Goal: Find specific page/section

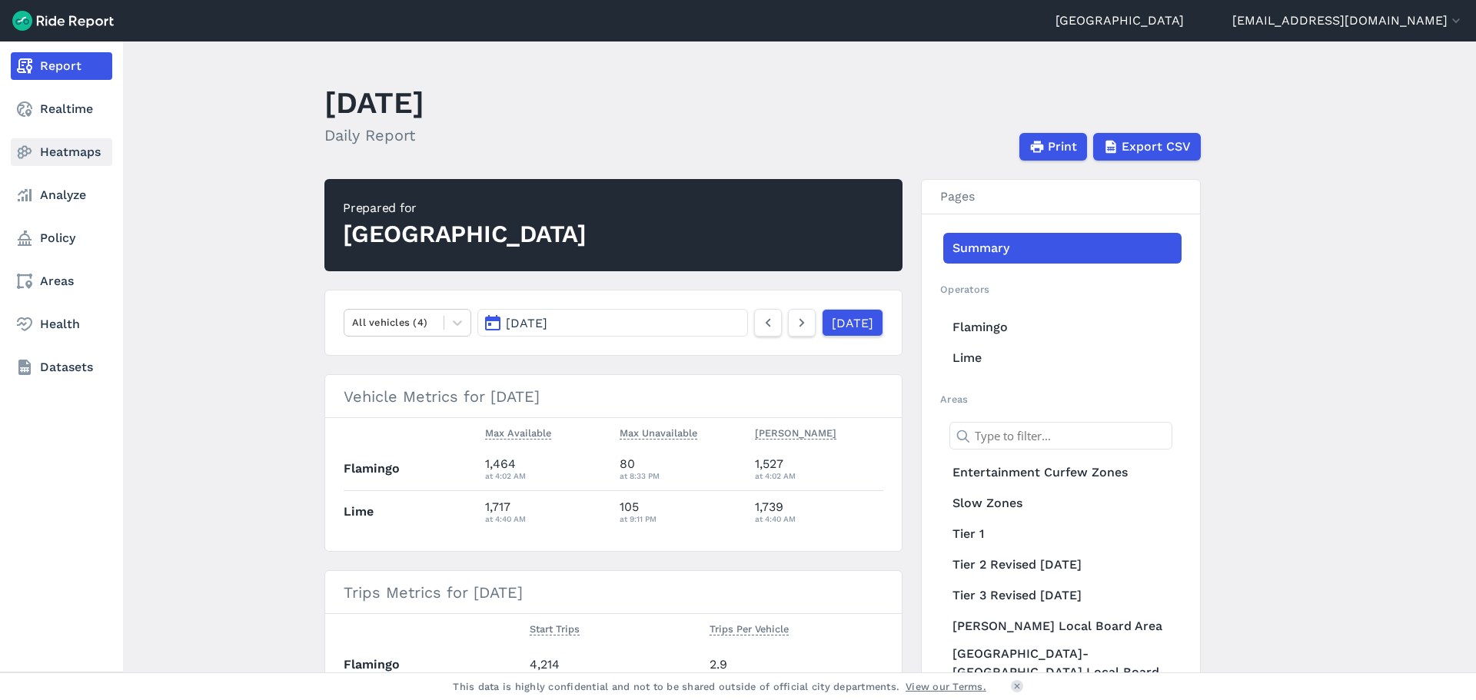
click at [31, 146] on icon at bounding box center [24, 152] width 18 height 18
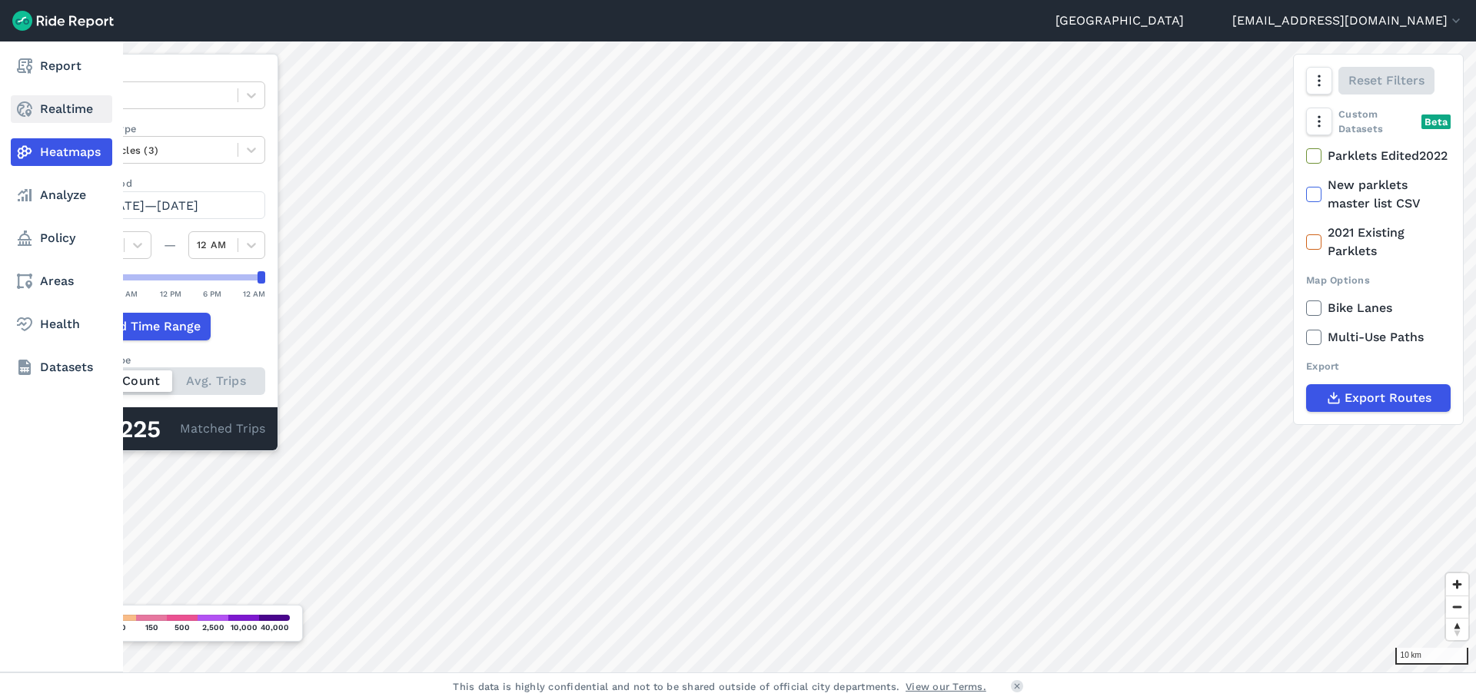
click at [55, 115] on link "Realtime" at bounding box center [61, 109] width 101 height 28
